Goal: Complete application form

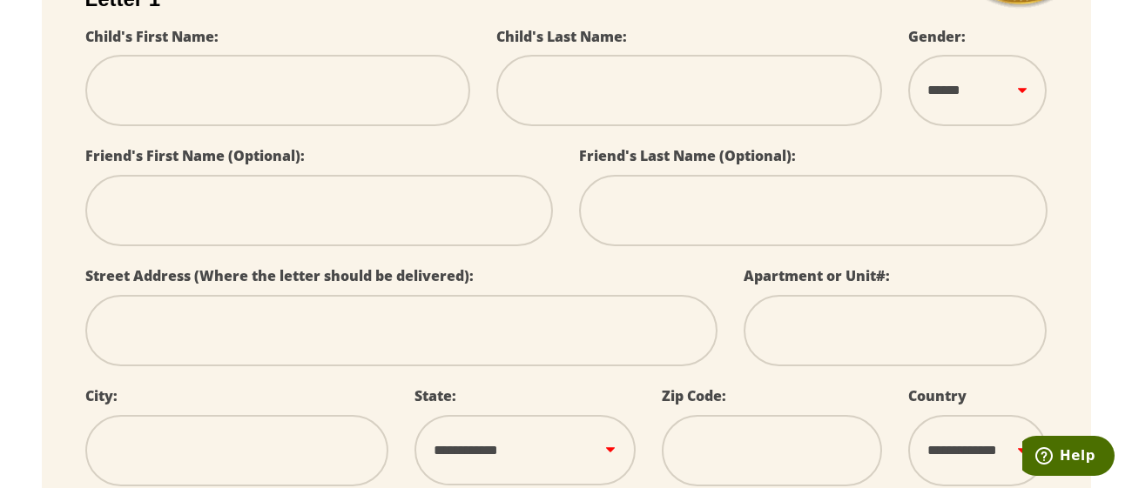
scroll to position [448, 0]
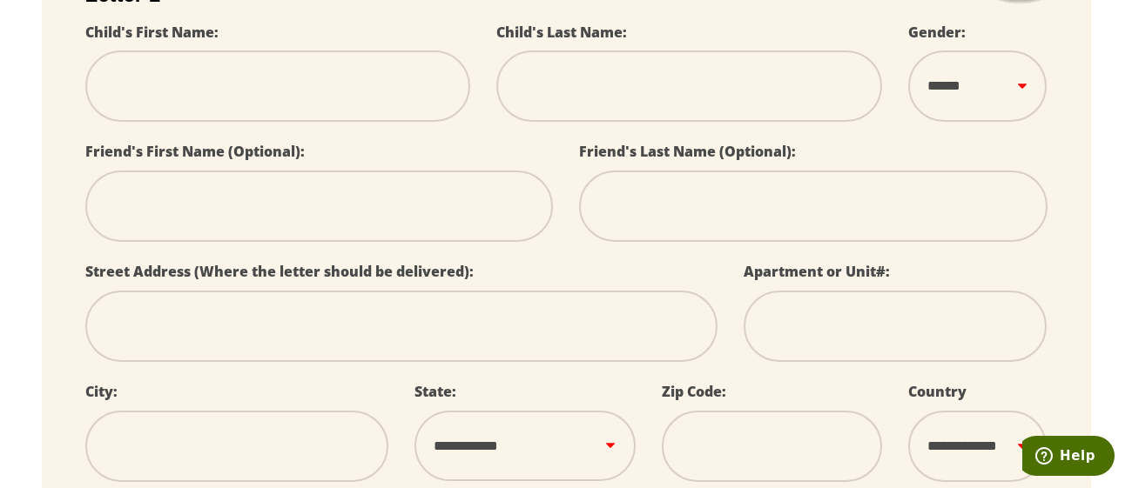
click at [1020, 85] on select "****** *** ****" at bounding box center [977, 85] width 138 height 71
select select
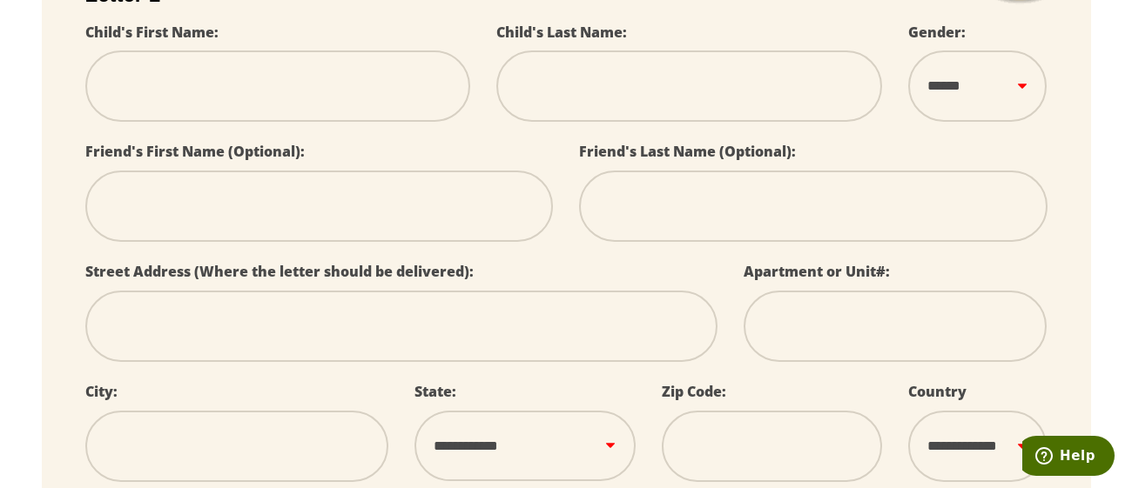
select select
